Goal: Check status: Check status

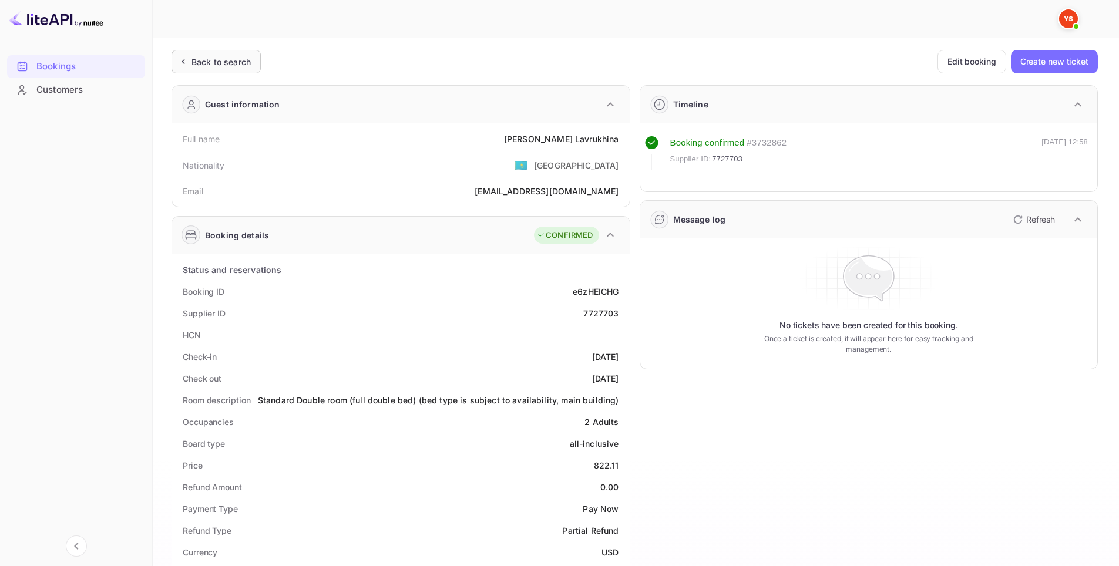
click at [233, 72] on div "Back to search" at bounding box center [216, 62] width 89 height 24
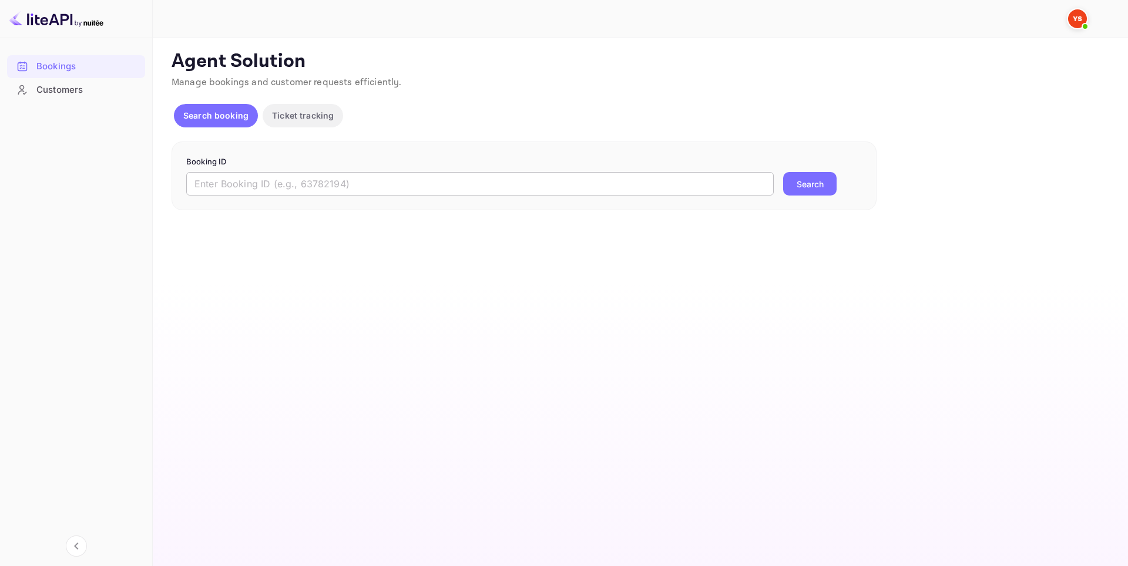
click at [438, 193] on input "text" at bounding box center [480, 184] width 588 height 24
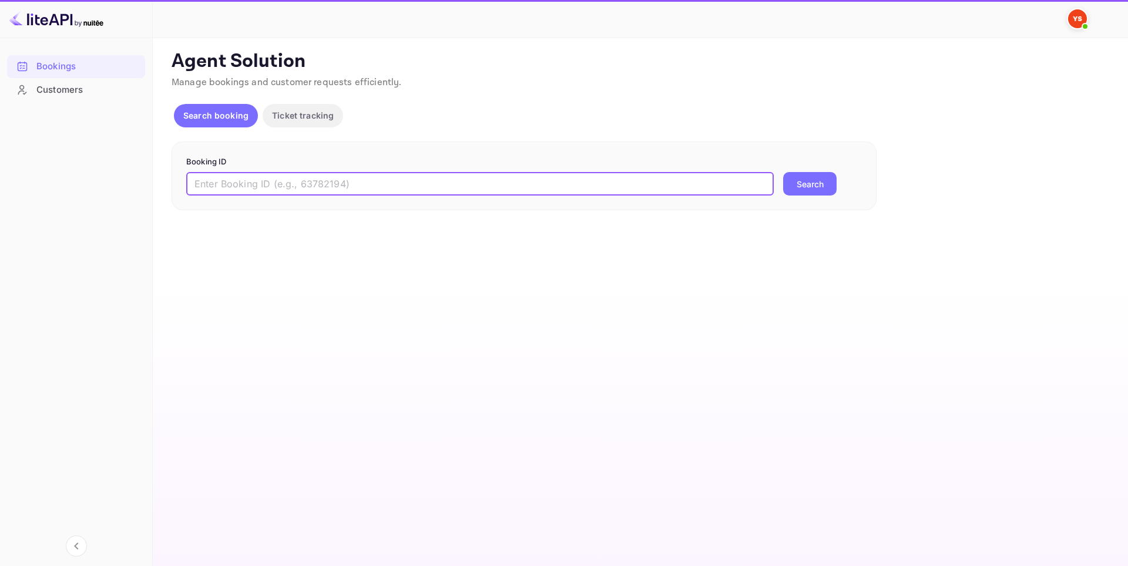
paste input "9504125"
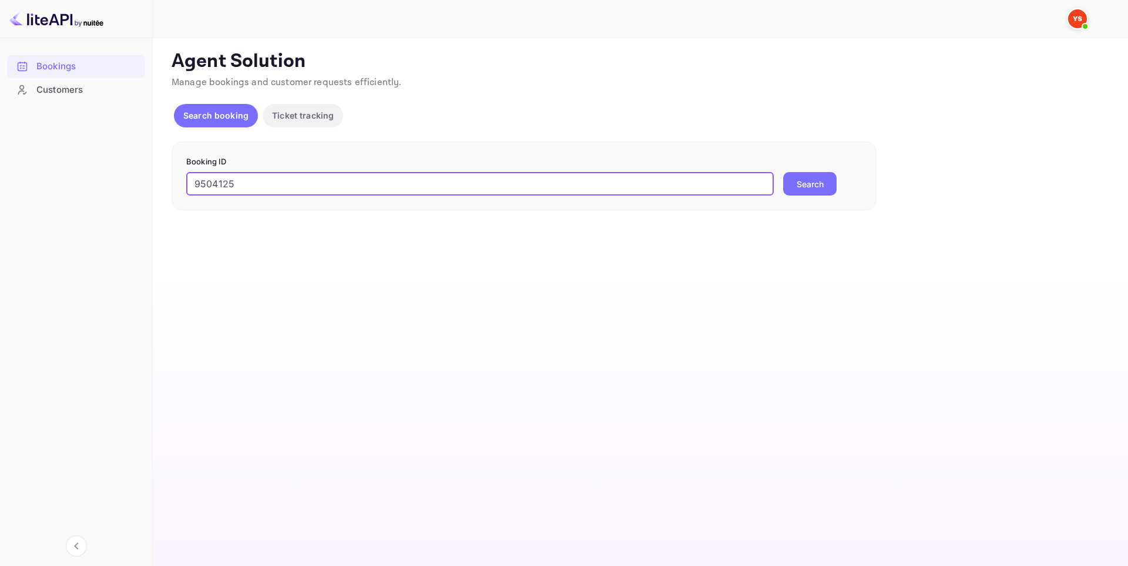
type input "9504125"
click at [784, 188] on button "Search" at bounding box center [809, 184] width 53 height 24
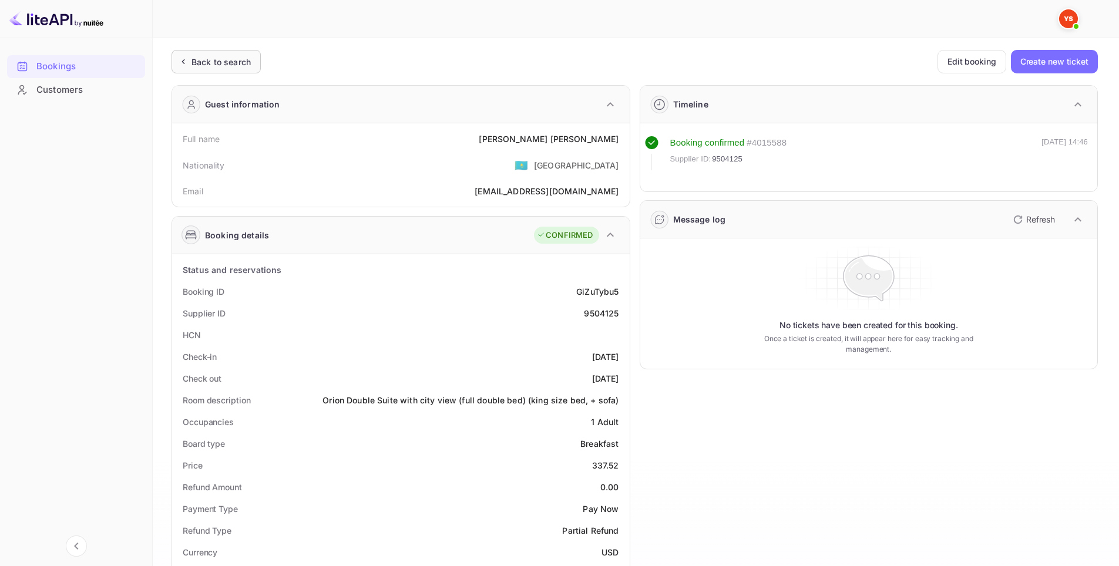
click at [216, 64] on div "Back to search" at bounding box center [221, 62] width 59 height 12
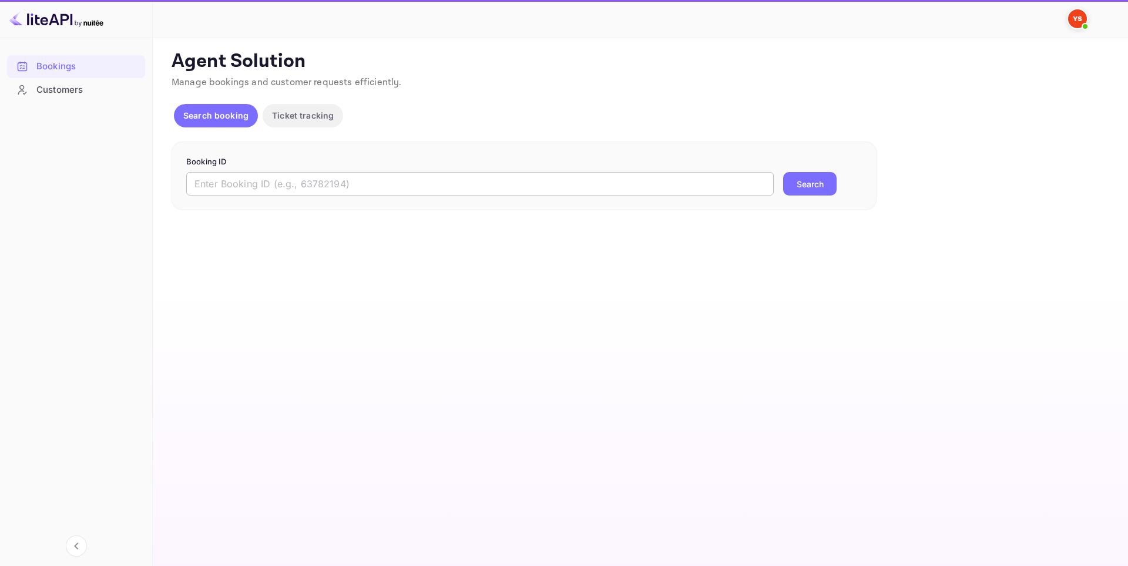
click at [337, 176] on input "text" at bounding box center [480, 184] width 588 height 24
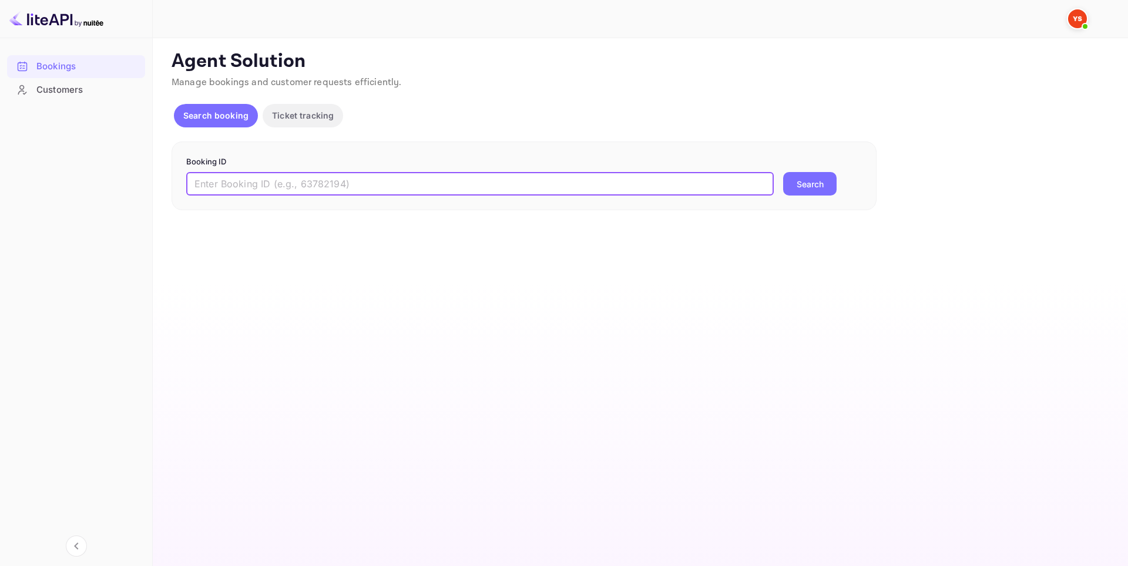
paste input "9504125"
type input "9504125"
click at [816, 184] on button "Search" at bounding box center [809, 184] width 53 height 24
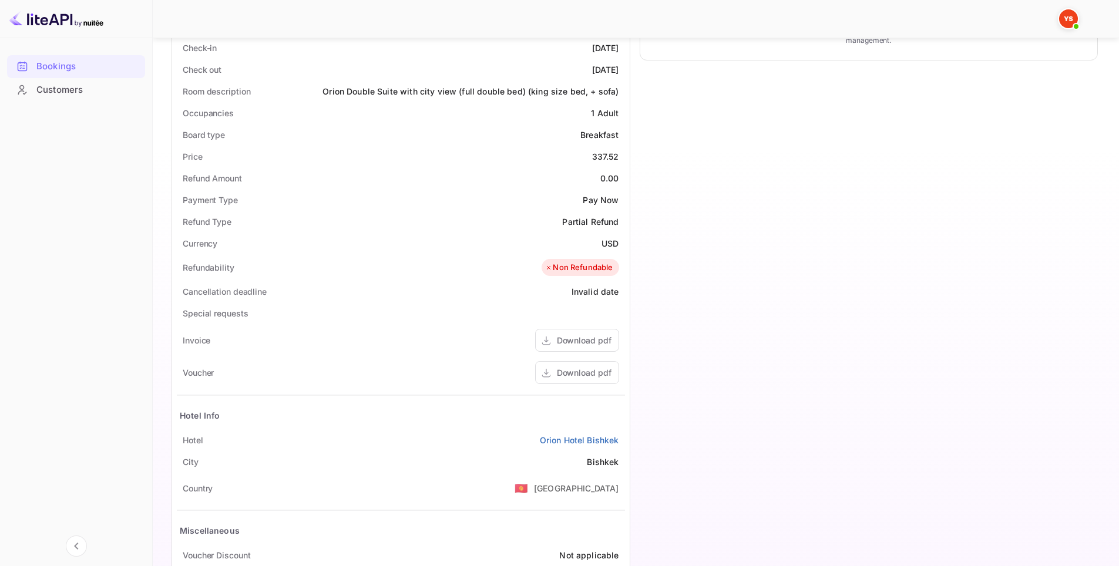
scroll to position [380, 0]
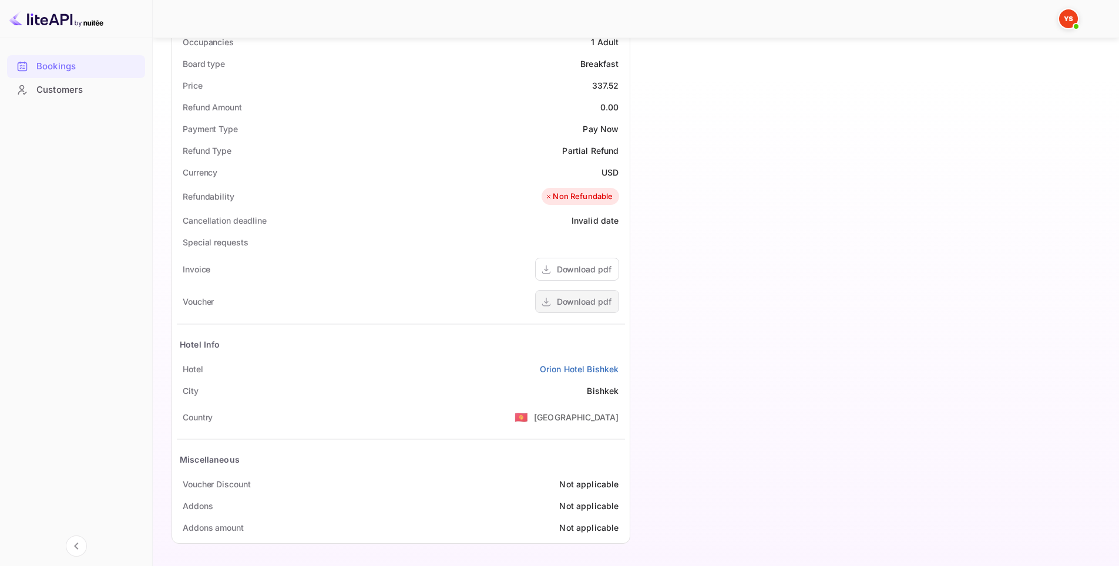
click at [582, 302] on div "Download pdf" at bounding box center [584, 302] width 55 height 12
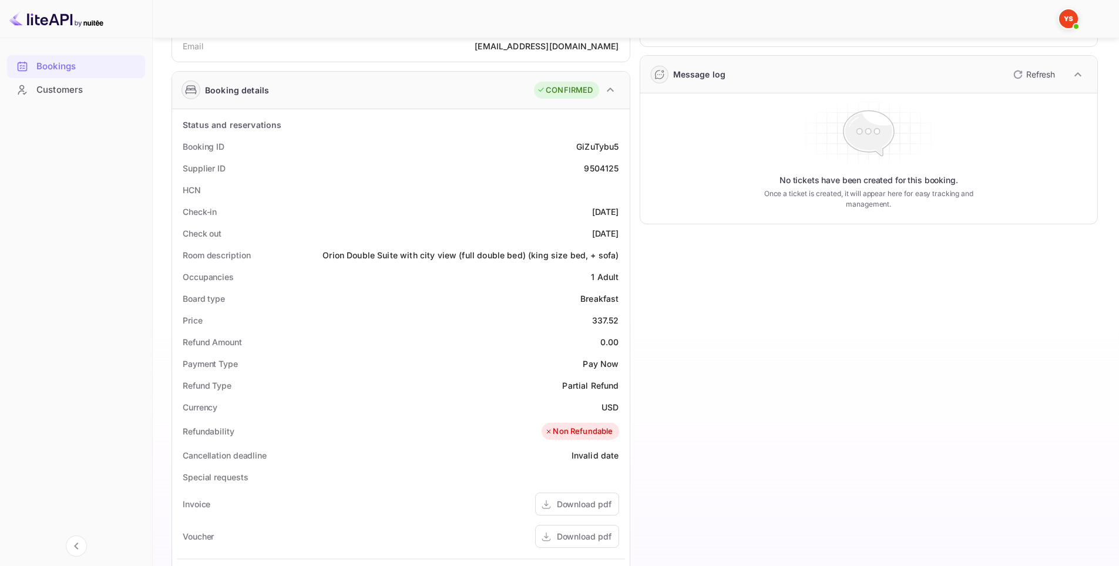
click at [604, 166] on div "9504125" at bounding box center [601, 168] width 35 height 12
copy div "9504125"
